Goal: Transaction & Acquisition: Purchase product/service

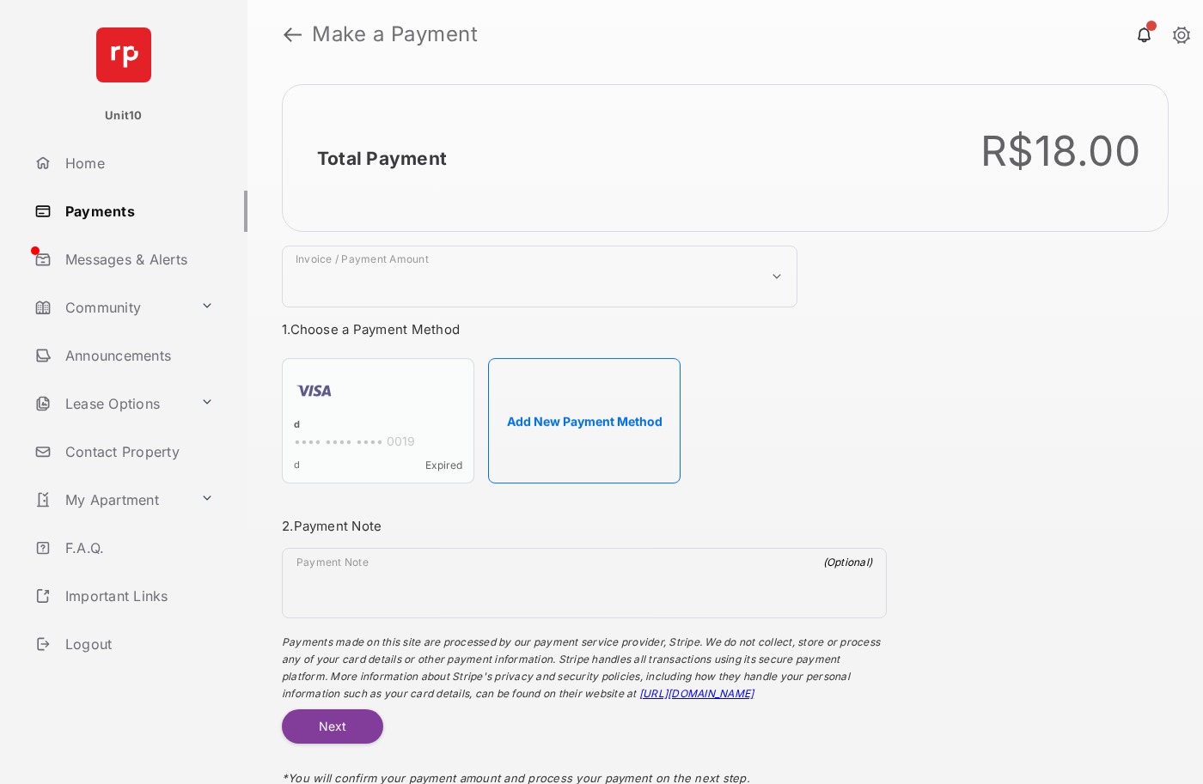
select select "***"
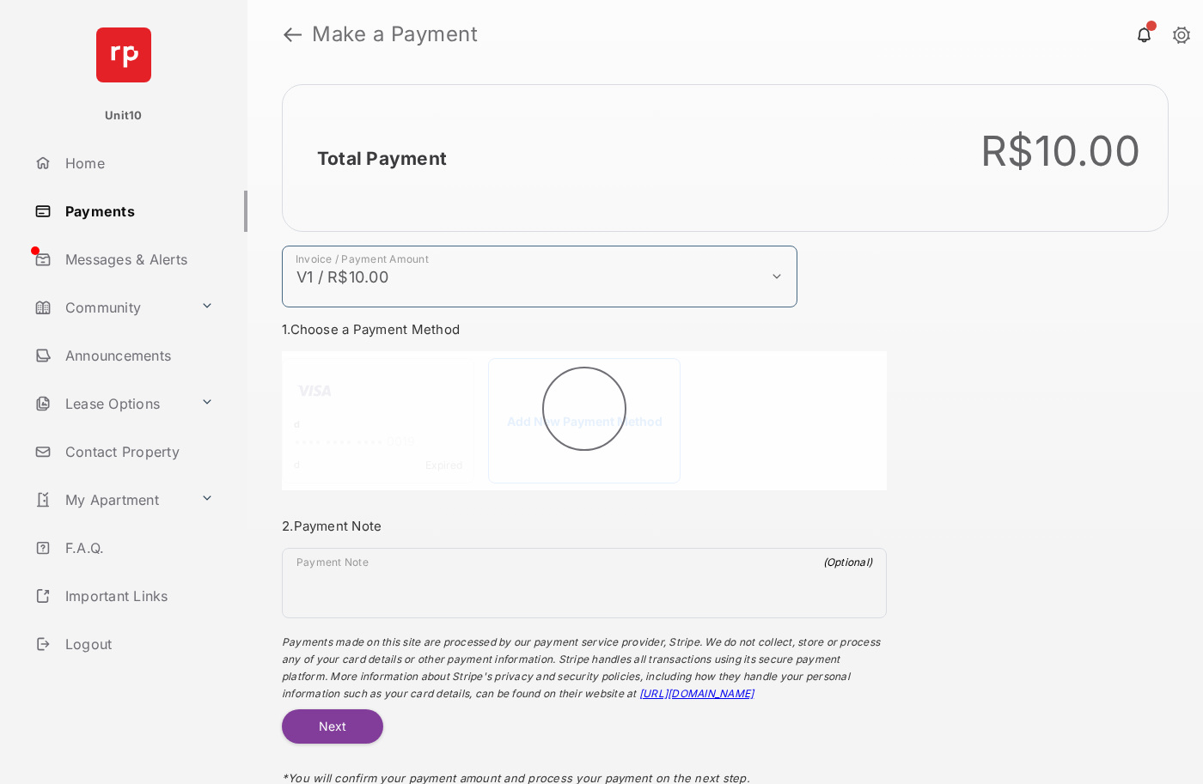
click at [381, 158] on h2 "Total Payment" at bounding box center [382, 158] width 130 height 21
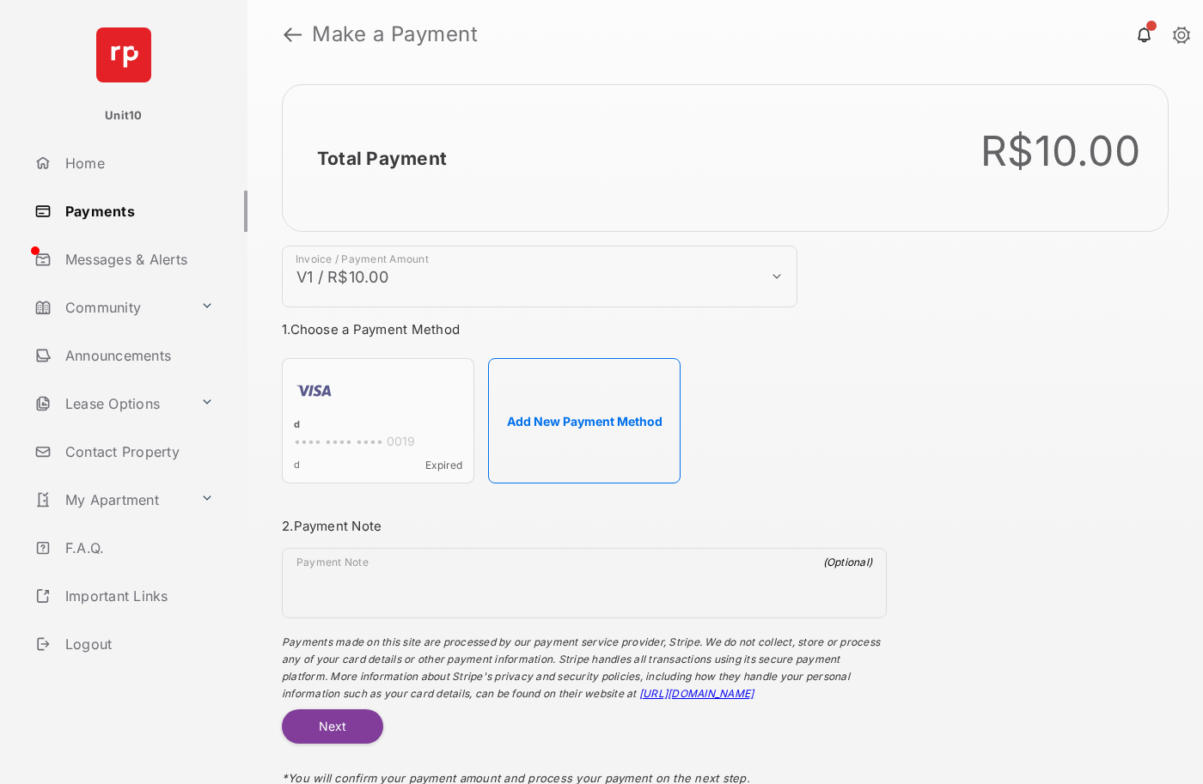
click at [584, 421] on button "Add New Payment Method" at bounding box center [584, 420] width 192 height 125
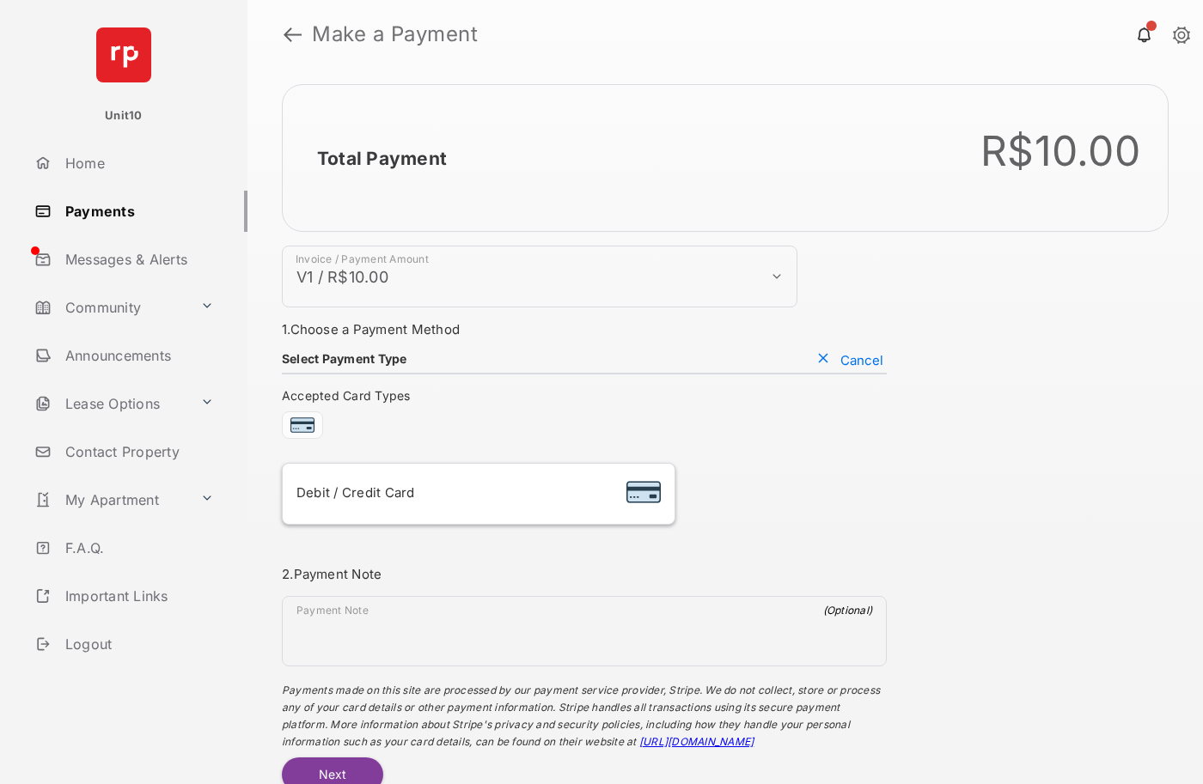
click at [478, 494] on div "Debit / Credit Card" at bounding box center [478, 494] width 364 height 33
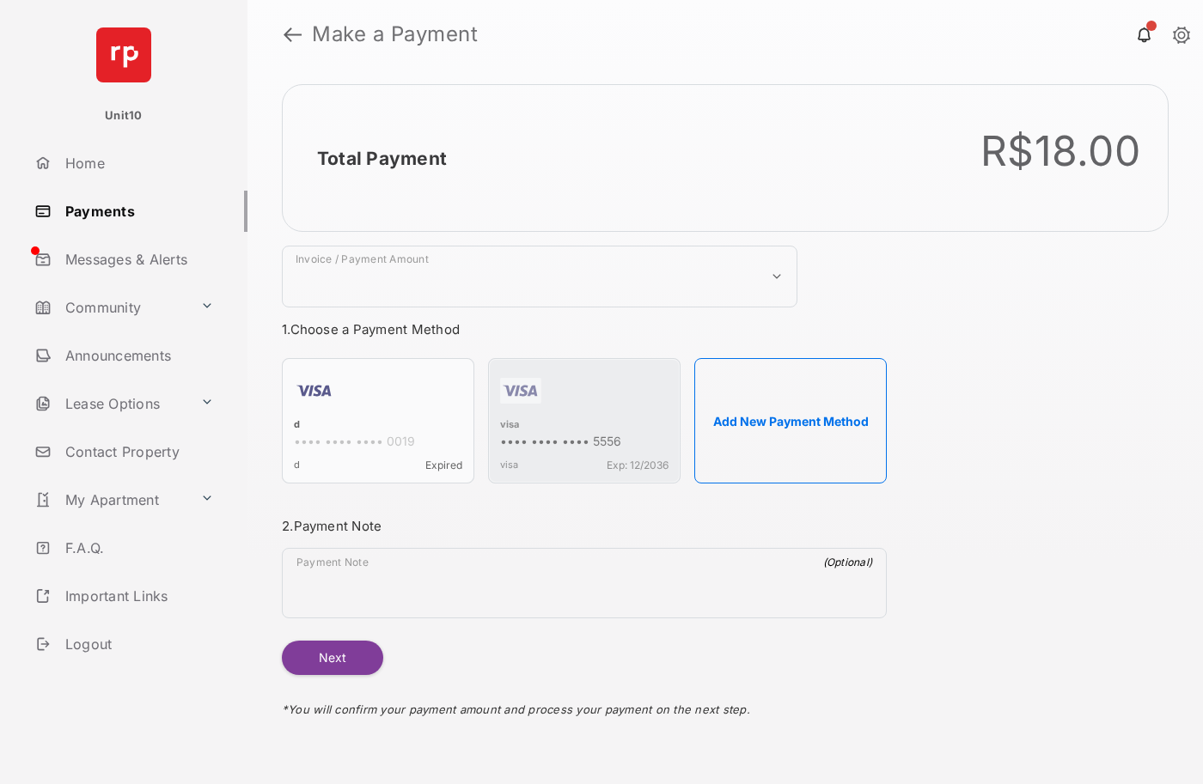
click at [395, 34] on strong "Make a Payment" at bounding box center [395, 34] width 166 height 21
click at [381, 158] on h2 "Total Payment" at bounding box center [382, 158] width 130 height 21
click at [509, 426] on div "visa" at bounding box center [584, 425] width 168 height 15
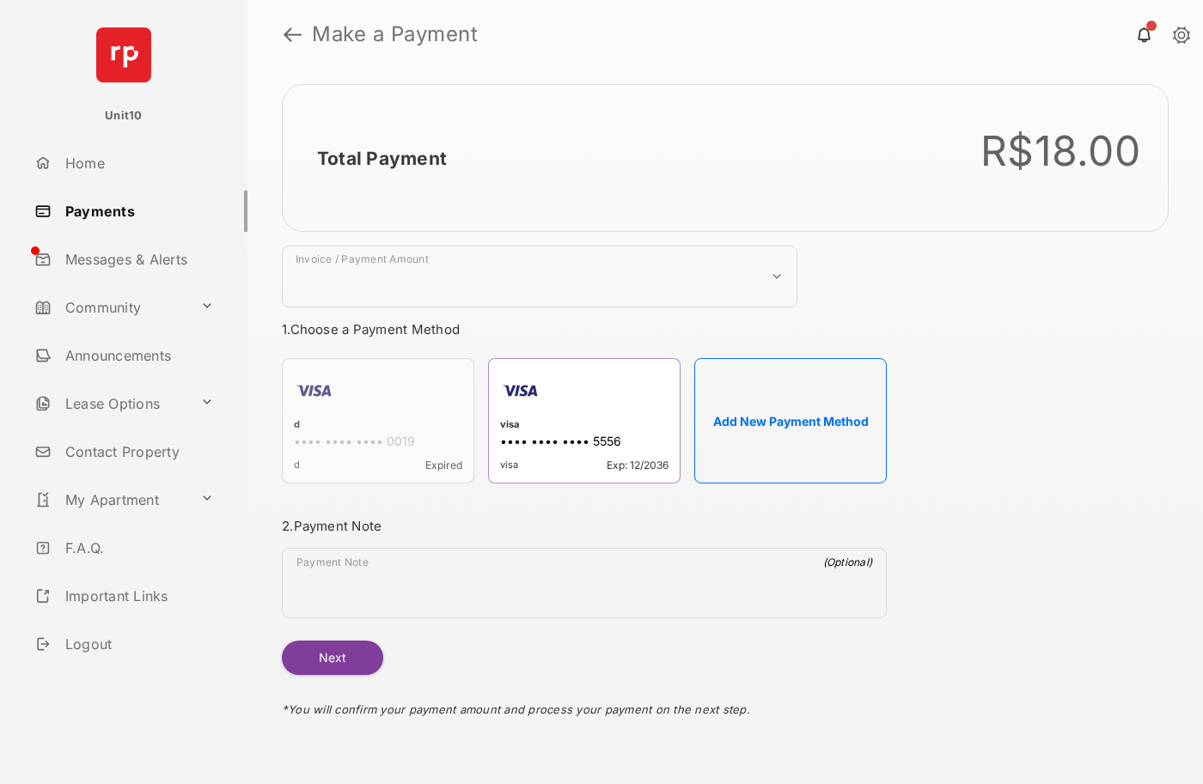
select select "***"
click at [381, 158] on h2 "Total Payment" at bounding box center [382, 158] width 130 height 21
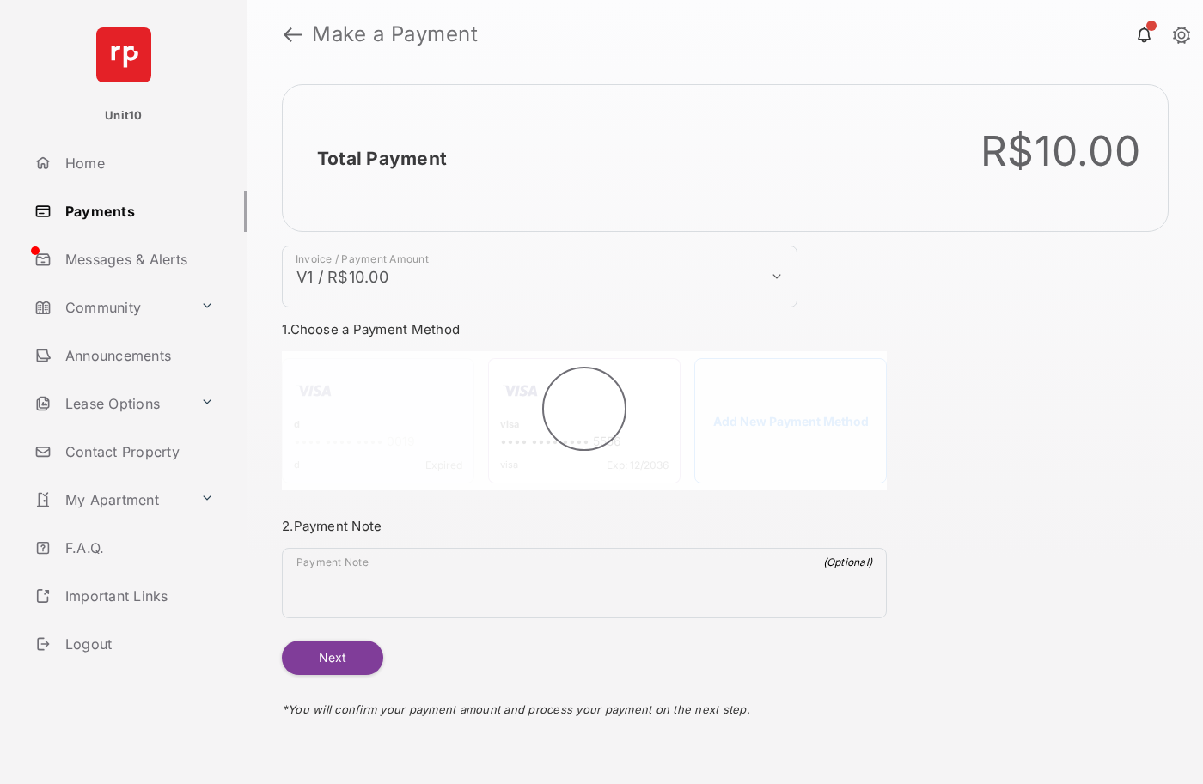
click at [332, 658] on button "Next" at bounding box center [332, 658] width 101 height 34
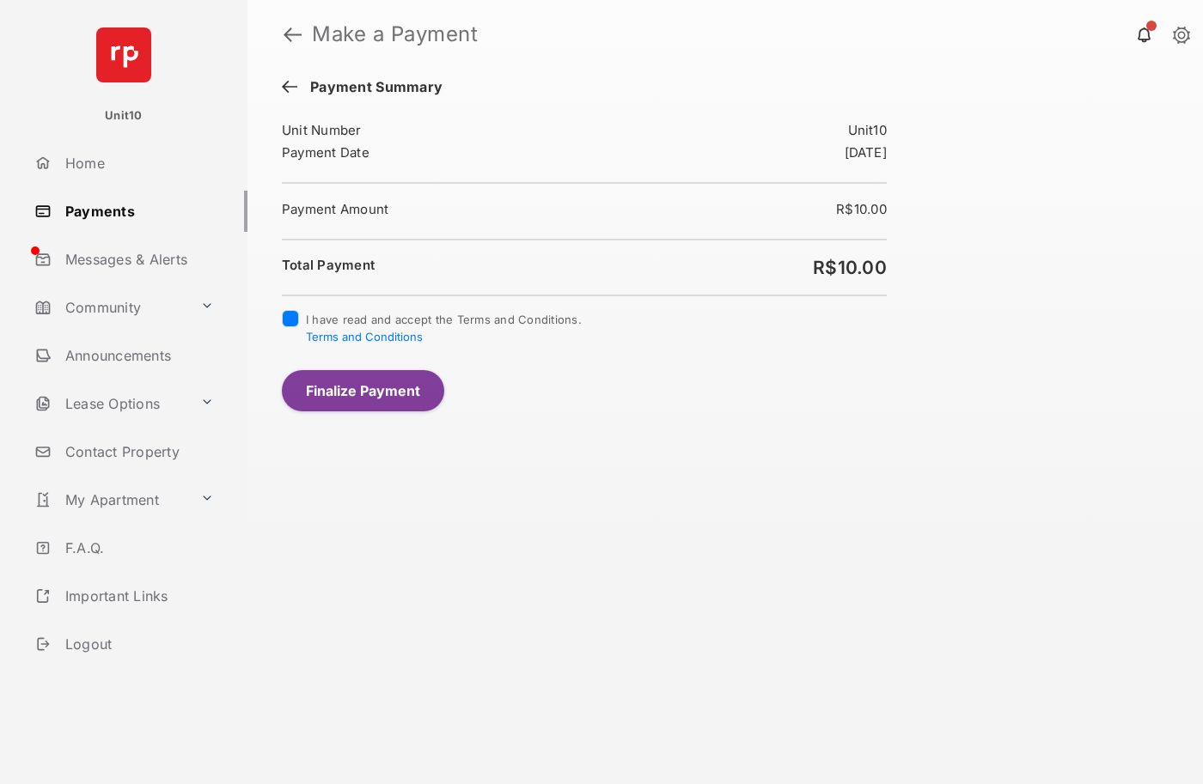
click at [363, 390] on button "Finalize Payment" at bounding box center [363, 390] width 162 height 41
